Goal: Task Accomplishment & Management: Complete application form

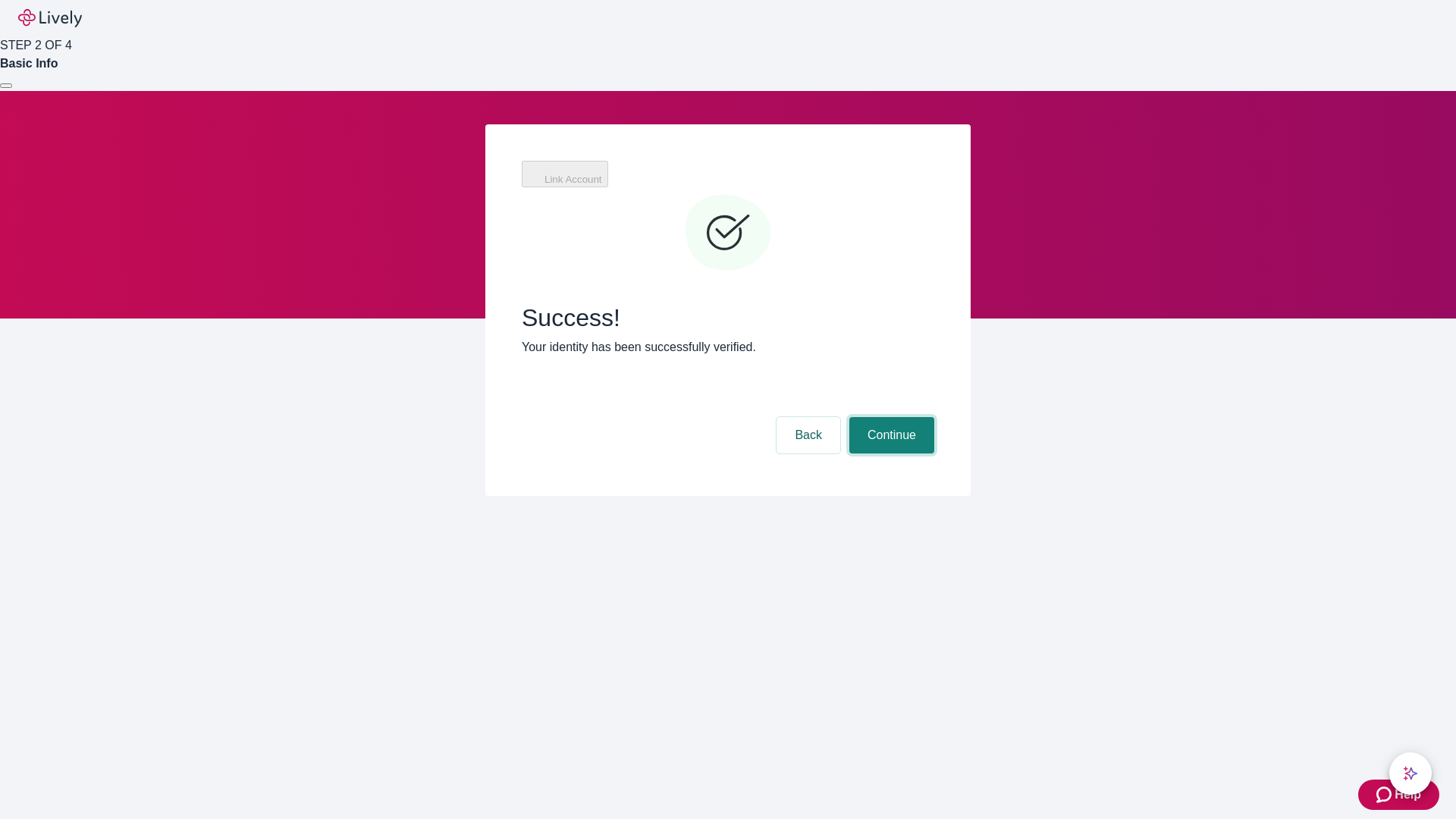
click at [889, 417] on button "Continue" at bounding box center [891, 435] width 85 height 36
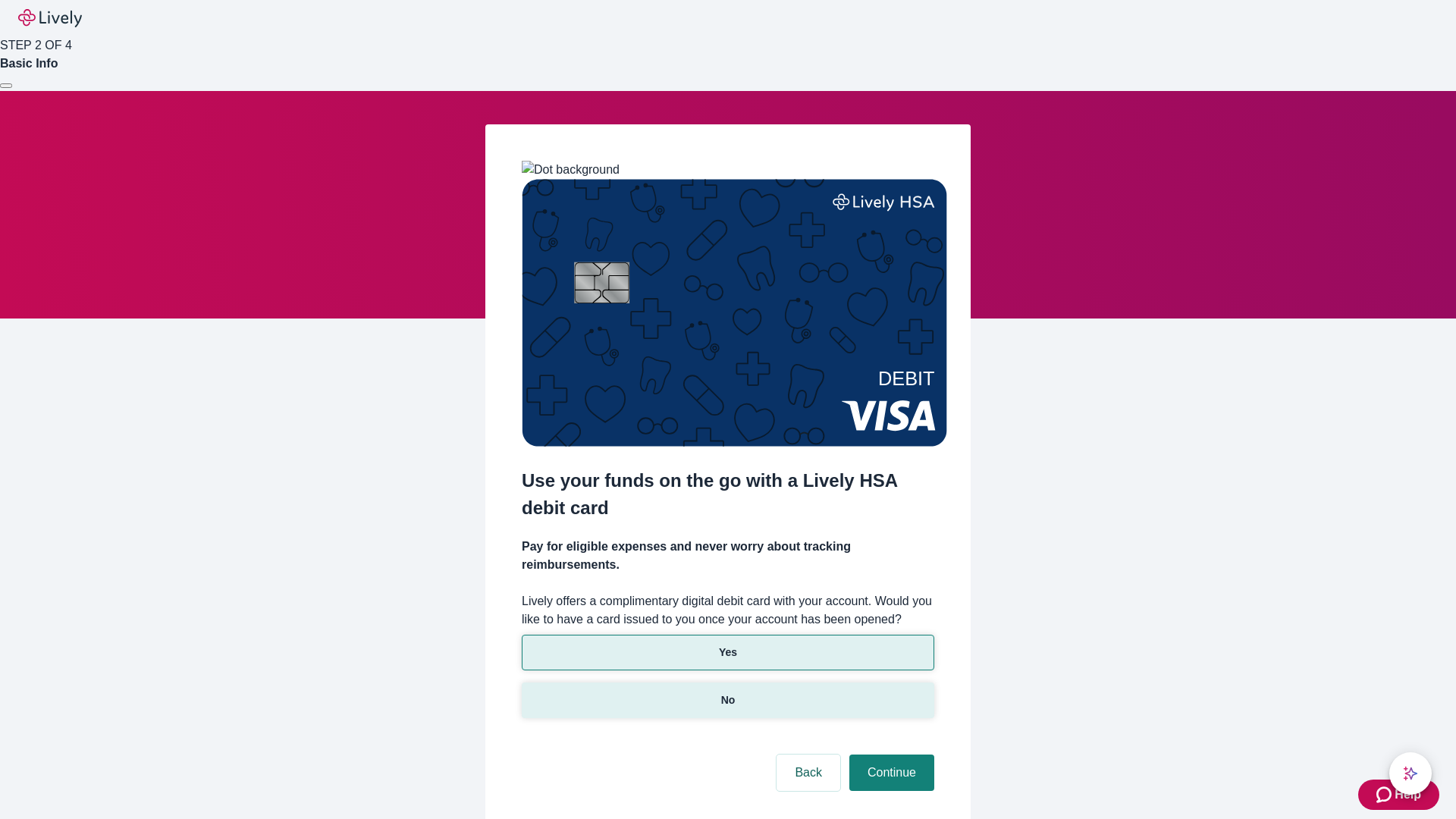
click at [727, 693] on p "No" at bounding box center [728, 700] width 14 height 16
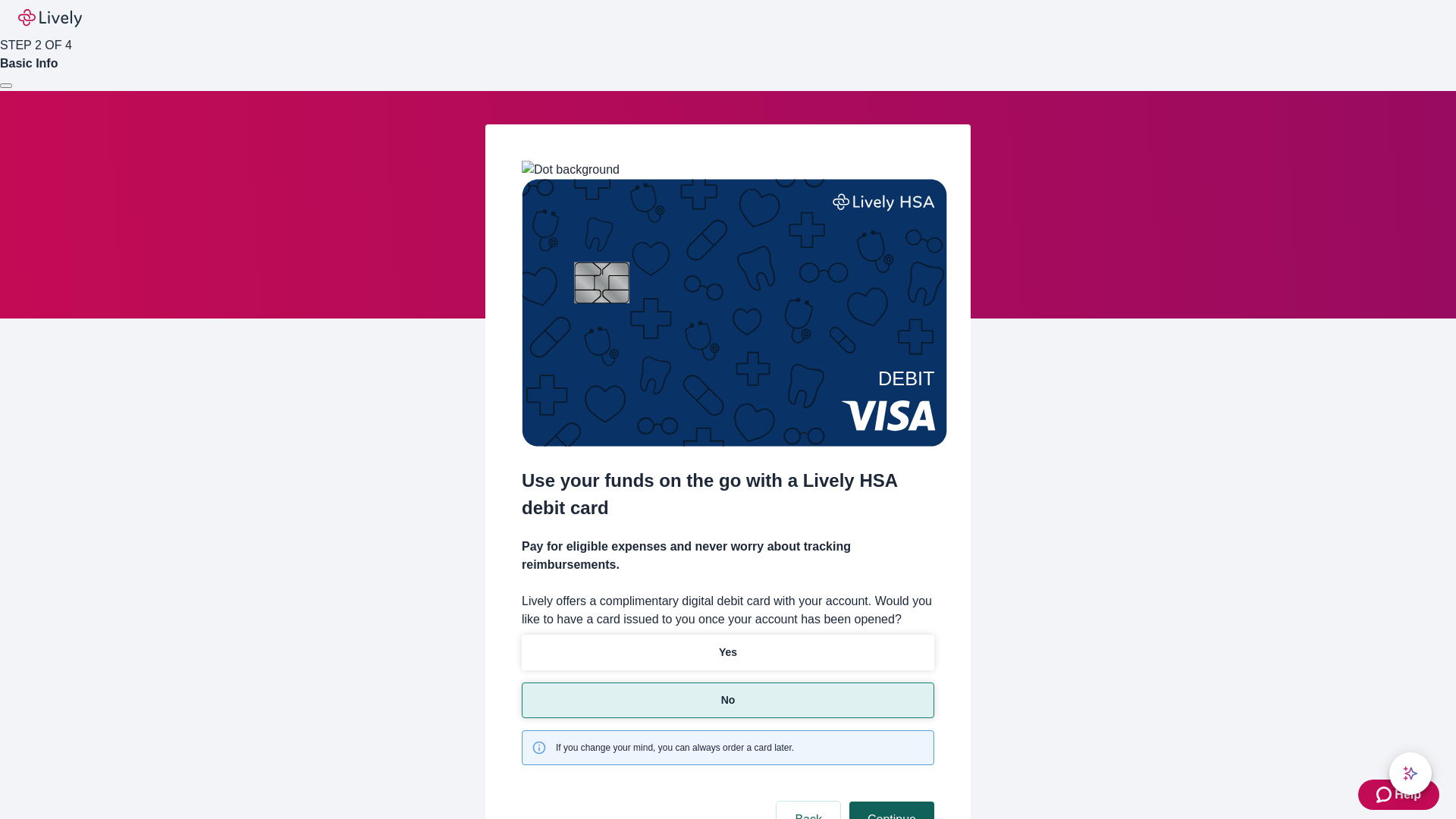
click at [889, 802] on button "Continue" at bounding box center [891, 820] width 85 height 36
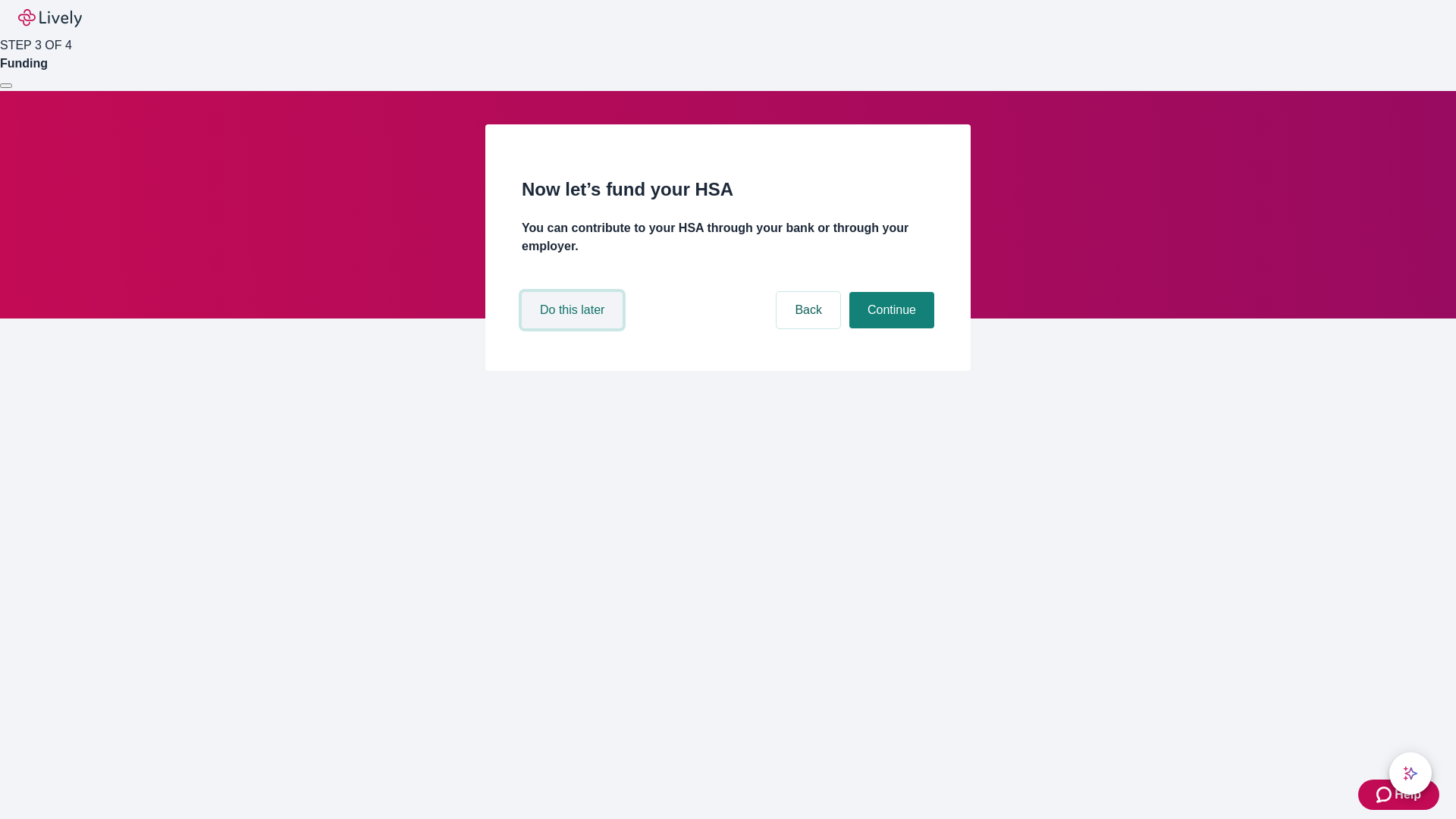
click at [574, 329] on button "Do this later" at bounding box center [572, 310] width 101 height 36
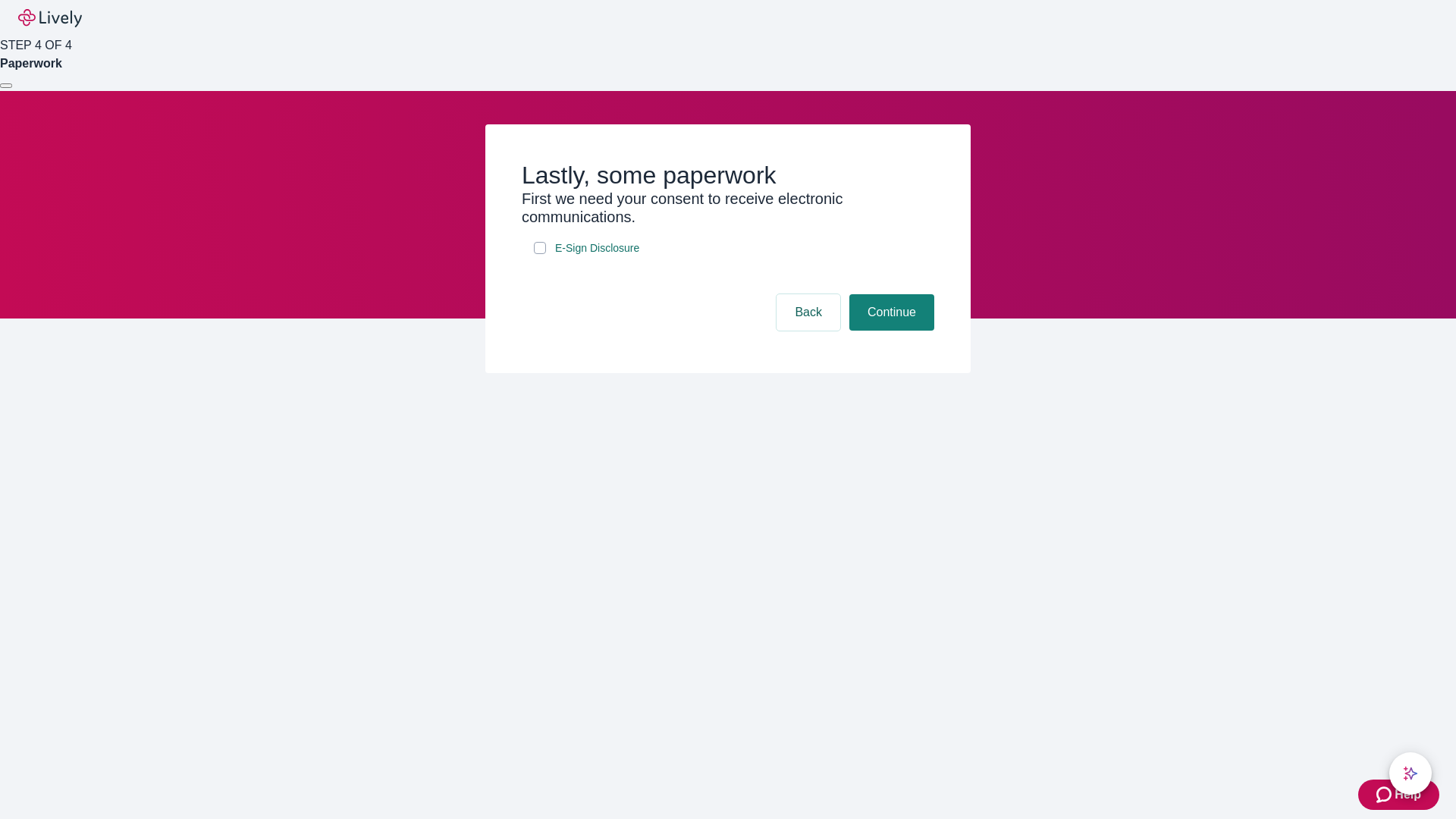
click at [540, 254] on input "E-Sign Disclosure" at bounding box center [540, 248] width 12 height 12
checkbox input "true"
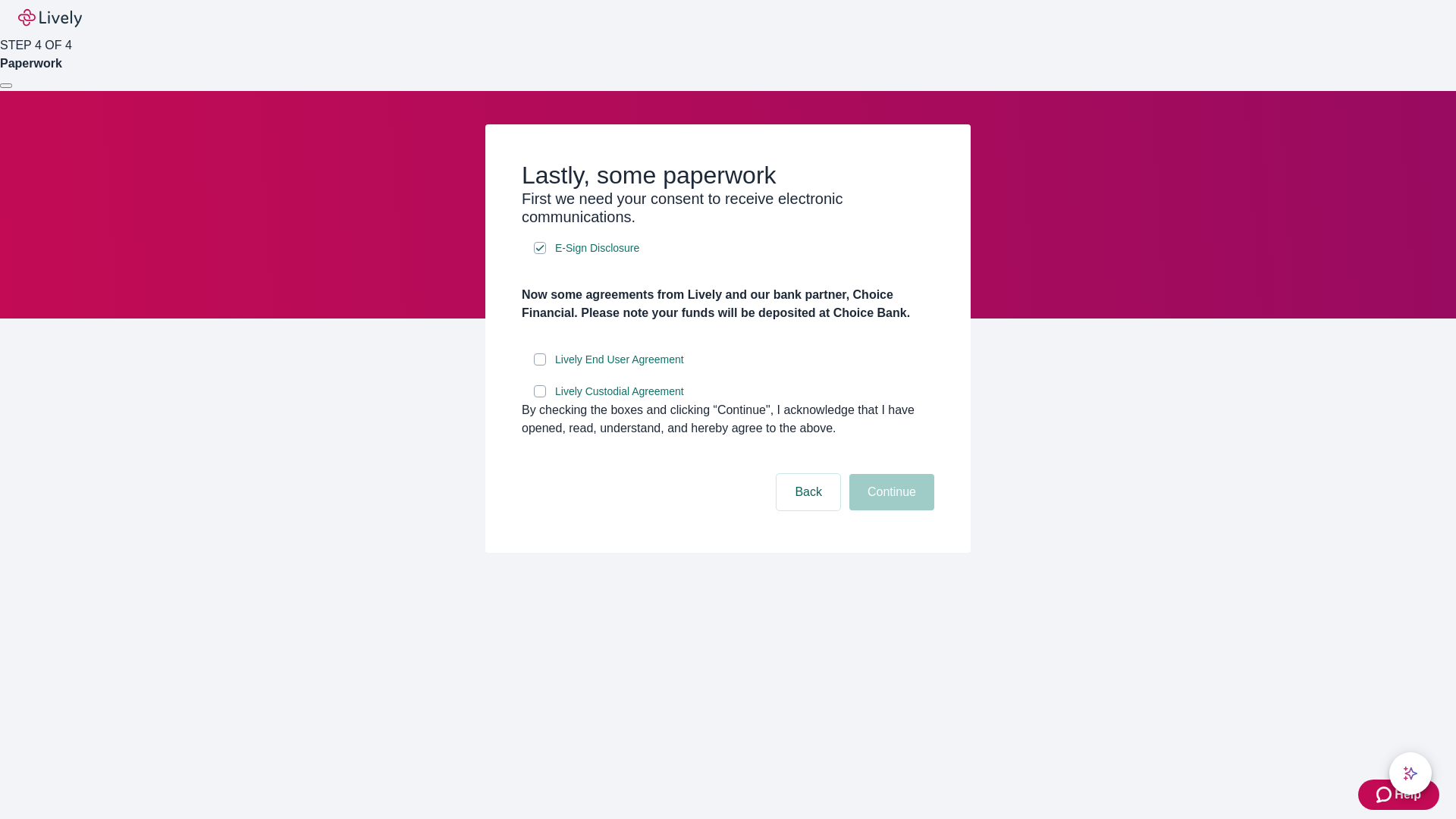
click at [540, 366] on input "Lively End User Agreement" at bounding box center [540, 360] width 12 height 12
checkbox input "true"
click at [540, 398] on input "Lively Custodial Agreement" at bounding box center [540, 391] width 12 height 12
checkbox input "true"
click at [889, 511] on button "Continue" at bounding box center [891, 492] width 85 height 36
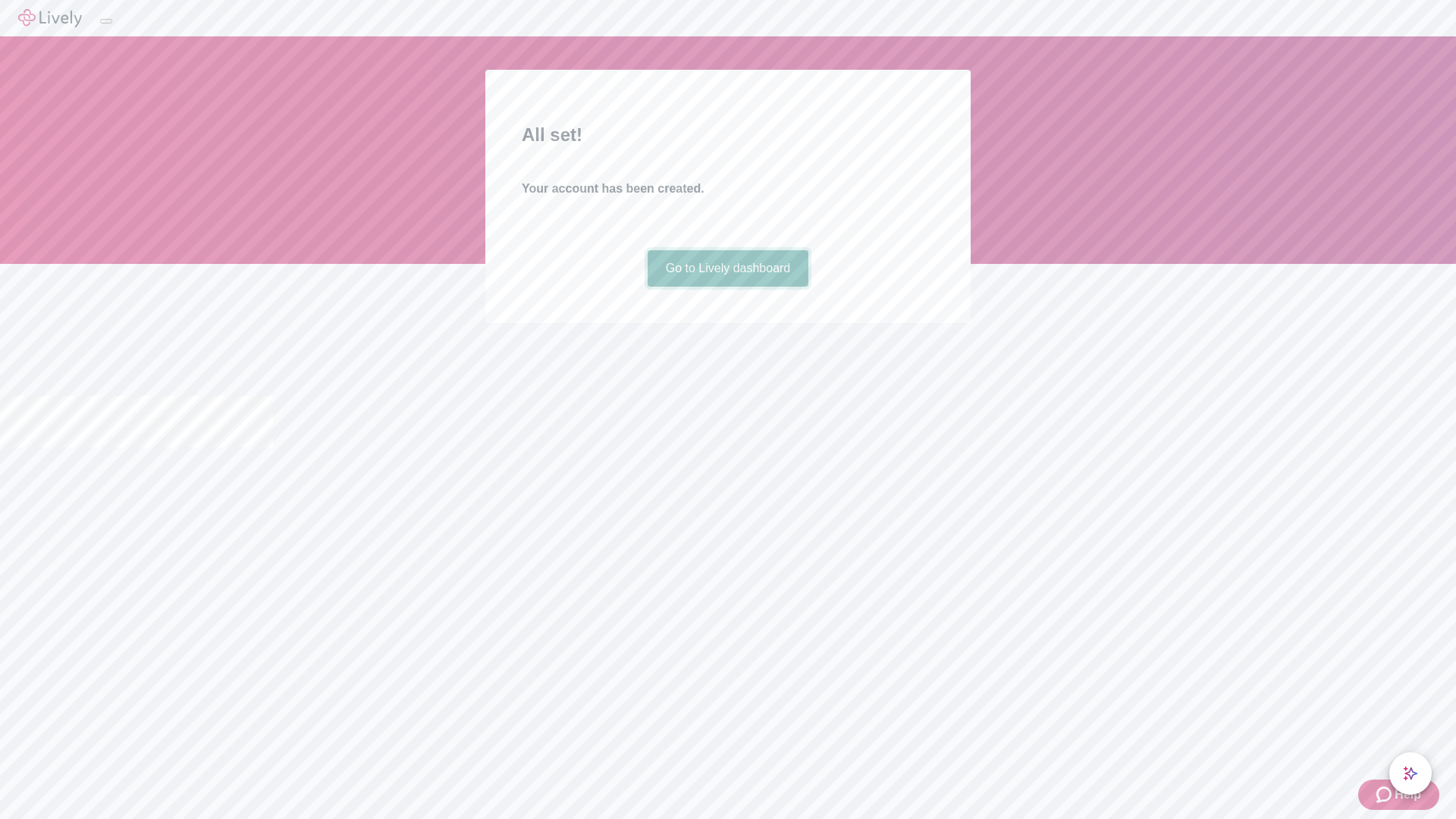
click at [727, 286] on link "Go to Lively dashboard" at bounding box center [728, 268] width 162 height 36
